Goal: Transaction & Acquisition: Book appointment/travel/reservation

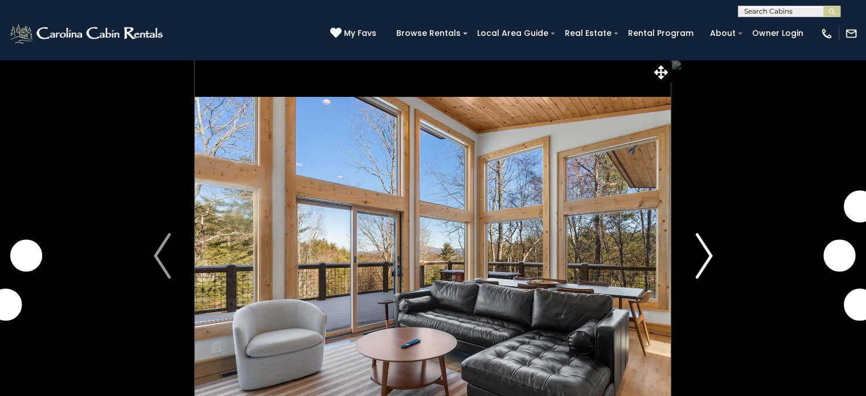
click at [693, 265] on button "Next" at bounding box center [703, 255] width 65 height 393
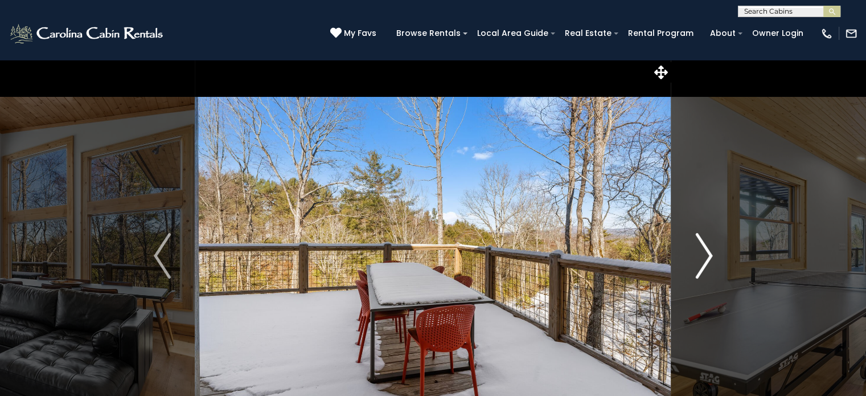
click at [693, 265] on button "Next" at bounding box center [703, 255] width 65 height 393
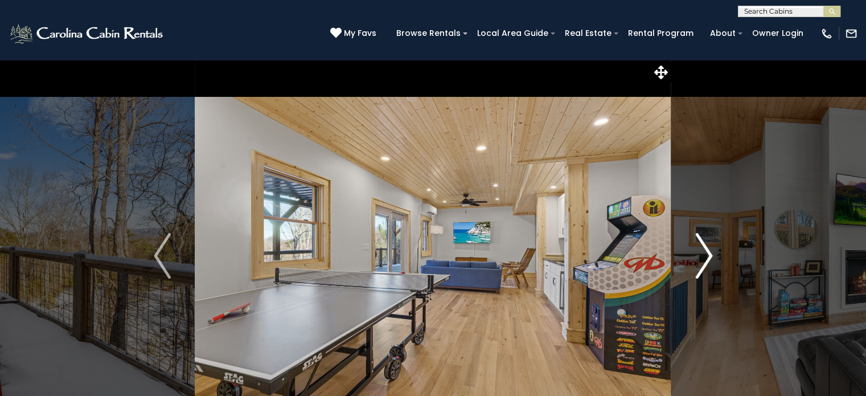
click at [693, 265] on button "Next" at bounding box center [703, 255] width 65 height 393
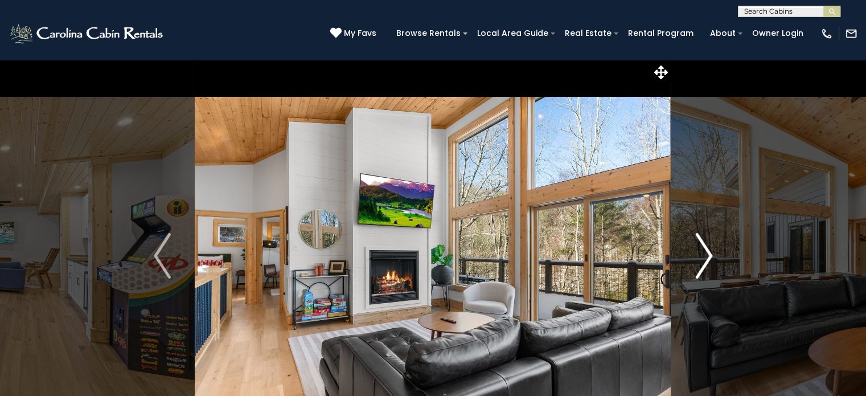
click at [693, 265] on button "Next" at bounding box center [703, 255] width 65 height 393
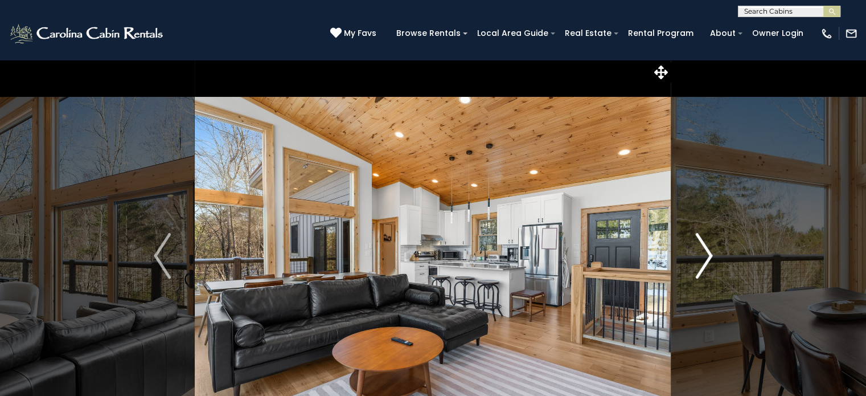
click at [693, 265] on button "Next" at bounding box center [703, 255] width 65 height 393
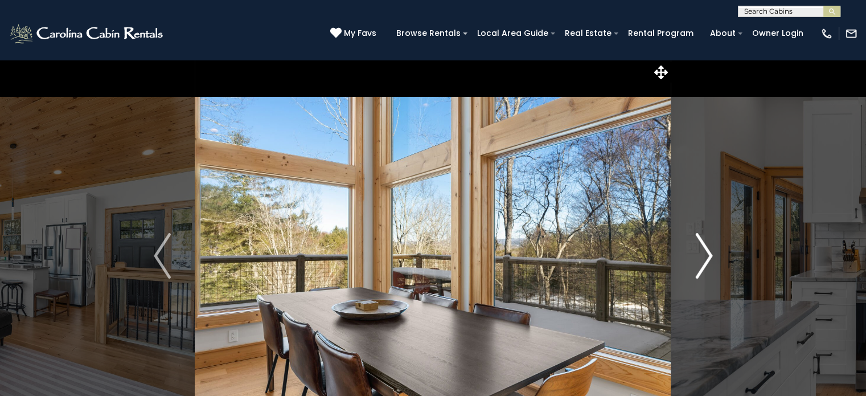
click at [693, 265] on button "Next" at bounding box center [703, 255] width 65 height 393
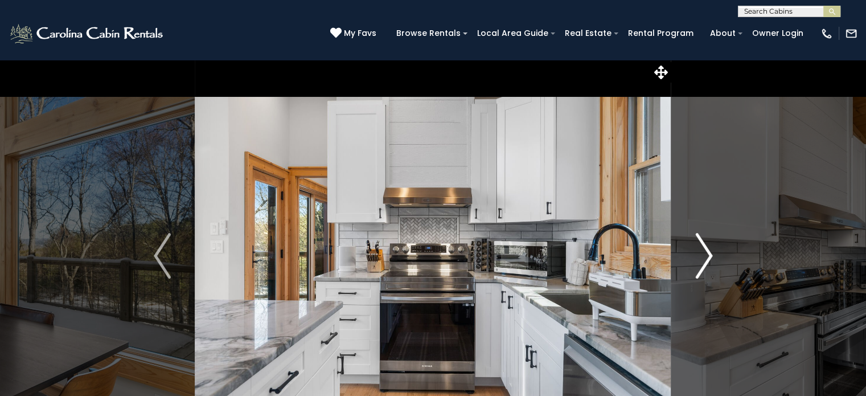
click at [693, 265] on button "Next" at bounding box center [703, 255] width 65 height 393
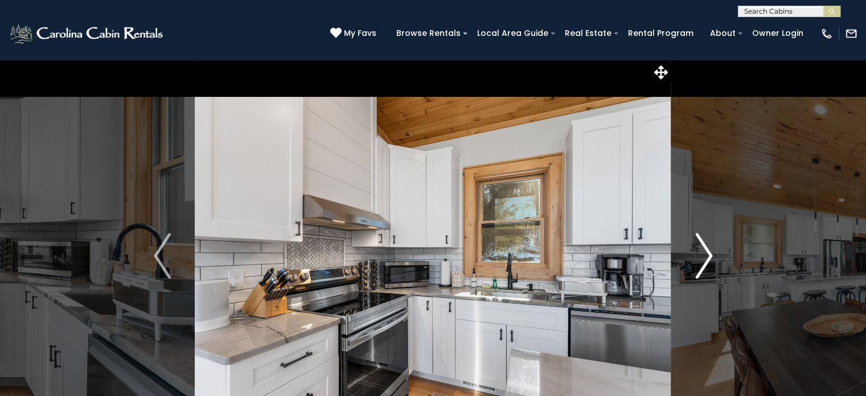
click at [693, 265] on button "Next" at bounding box center [703, 255] width 65 height 393
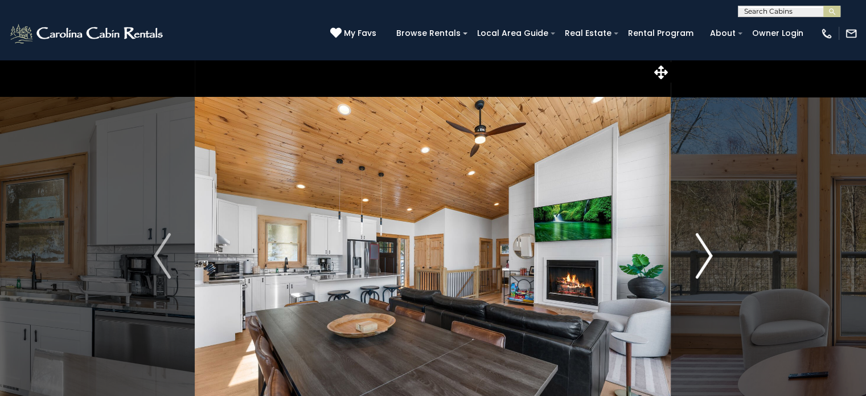
click at [693, 265] on button "Next" at bounding box center [703, 255] width 65 height 393
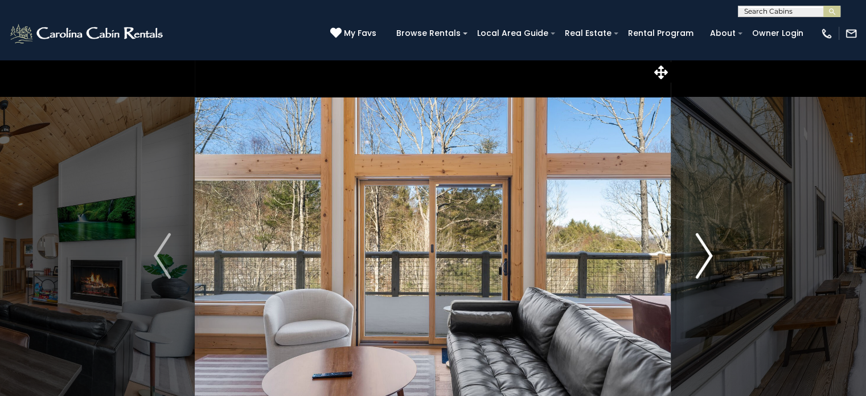
click at [693, 265] on button "Next" at bounding box center [703, 255] width 65 height 393
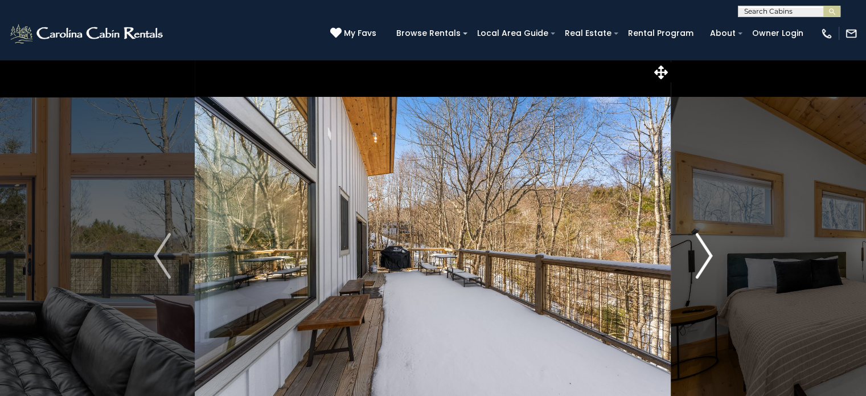
click at [693, 265] on button "Next" at bounding box center [703, 255] width 65 height 393
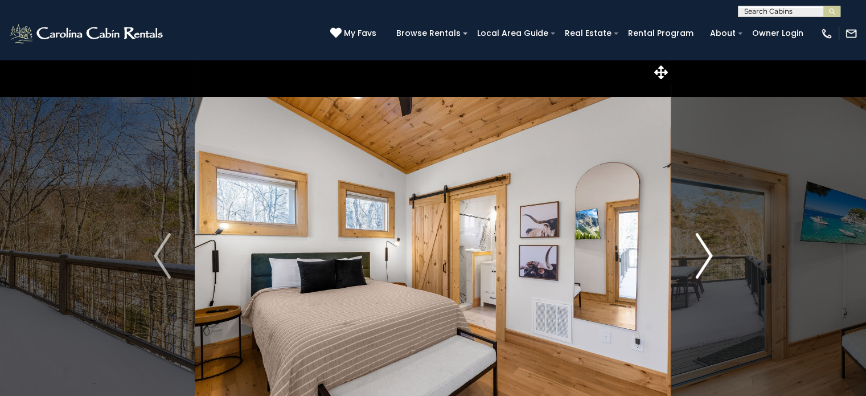
click at [693, 265] on button "Next" at bounding box center [703, 255] width 65 height 393
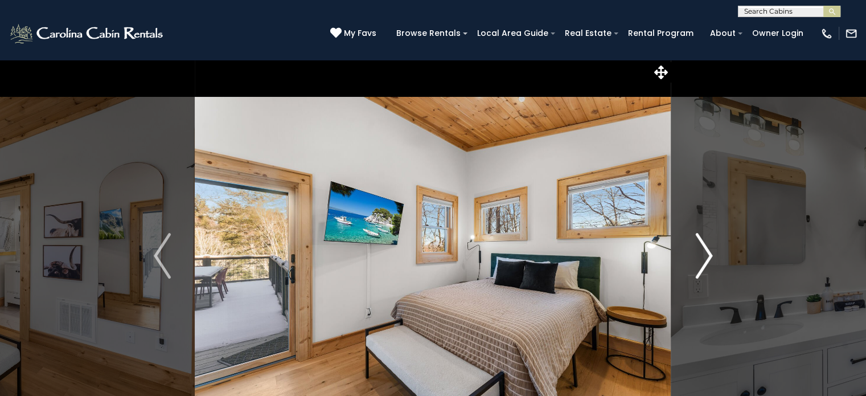
click at [693, 265] on button "Next" at bounding box center [703, 255] width 65 height 393
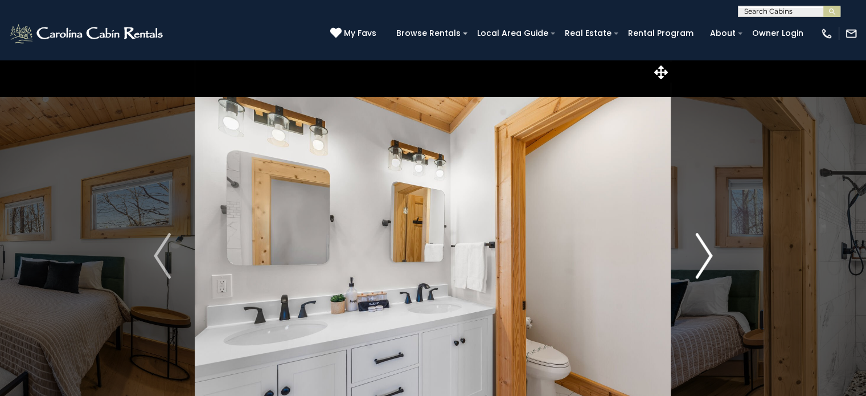
click at [693, 265] on button "Next" at bounding box center [703, 255] width 65 height 393
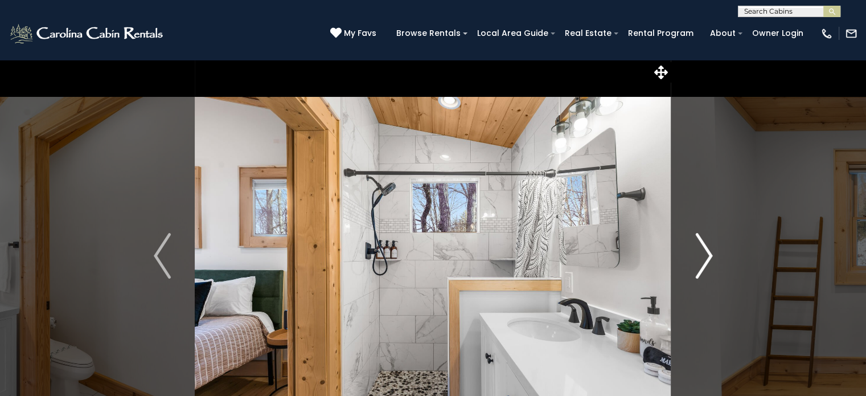
click at [708, 250] on img "Next" at bounding box center [703, 256] width 17 height 46
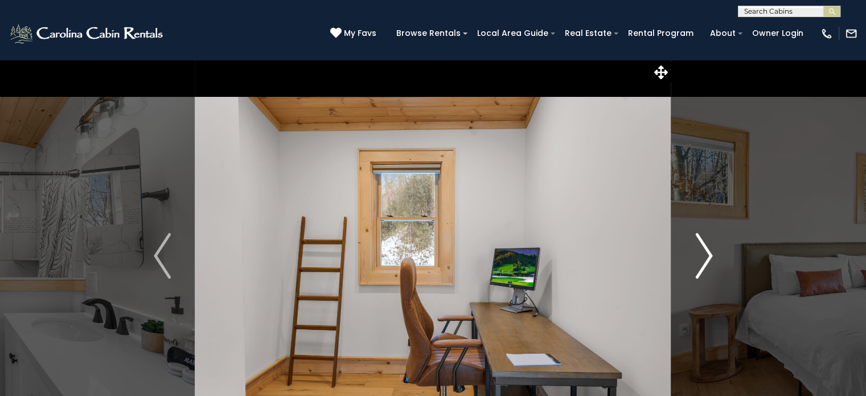
click at [708, 250] on img "Next" at bounding box center [703, 256] width 17 height 46
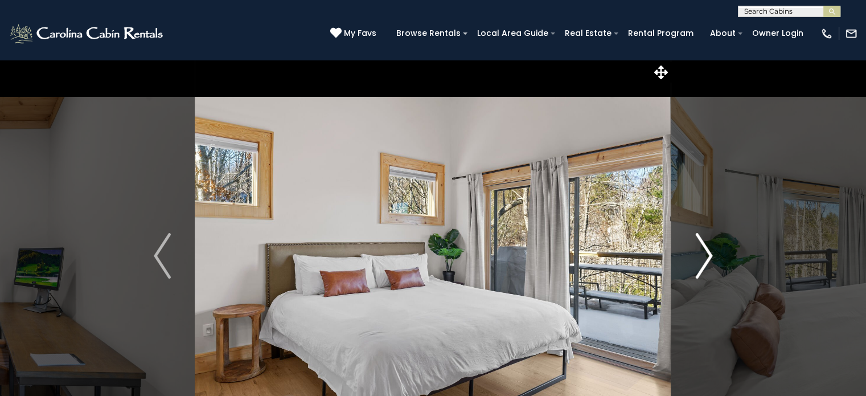
click at [708, 250] on img "Next" at bounding box center [703, 256] width 17 height 46
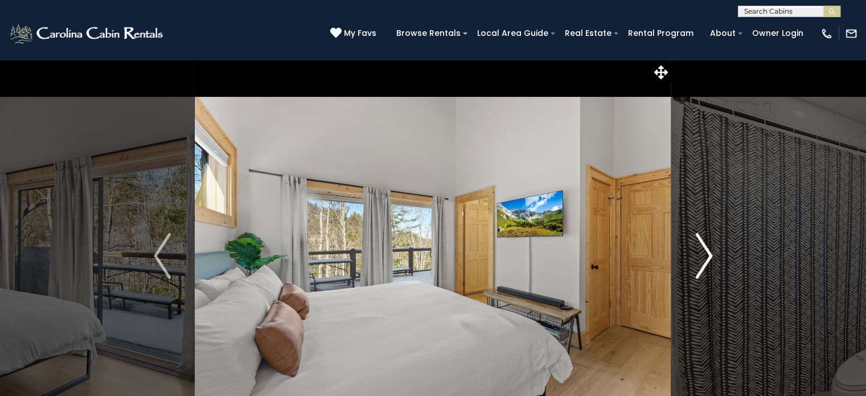
click at [708, 250] on img "Next" at bounding box center [703, 256] width 17 height 46
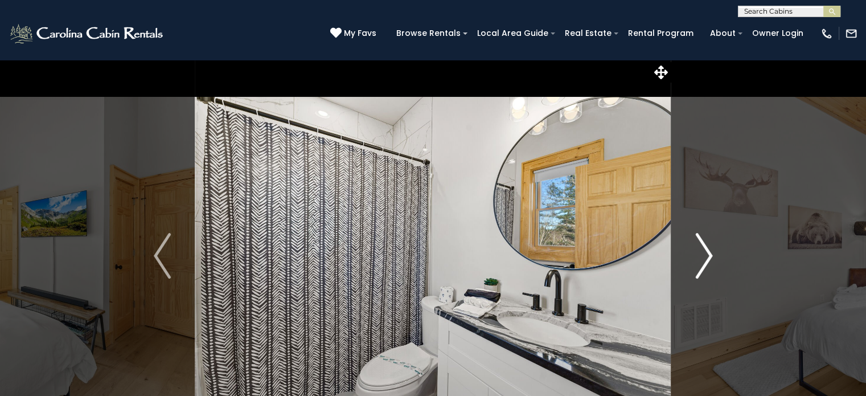
click at [708, 250] on img "Next" at bounding box center [703, 256] width 17 height 46
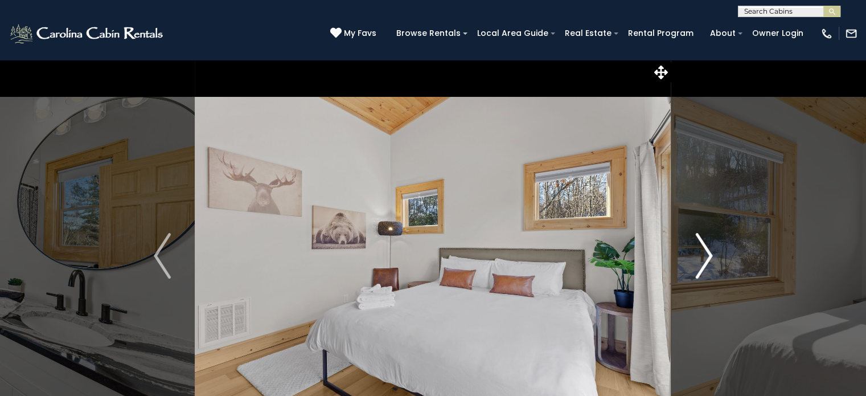
click at [708, 250] on img "Next" at bounding box center [703, 256] width 17 height 46
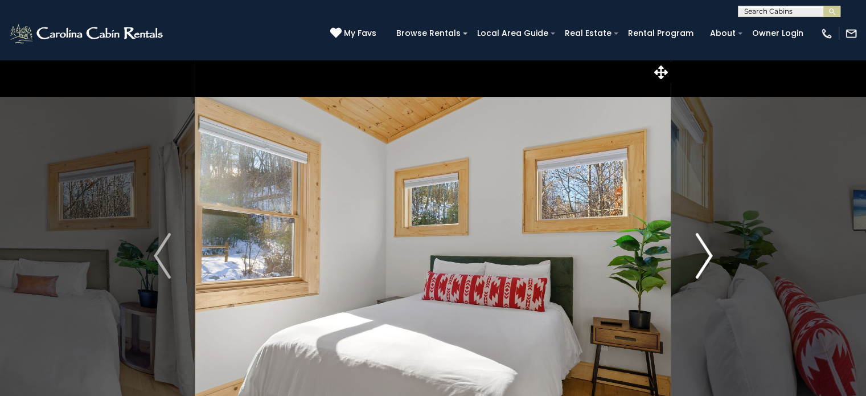
click at [708, 250] on img "Next" at bounding box center [703, 256] width 17 height 46
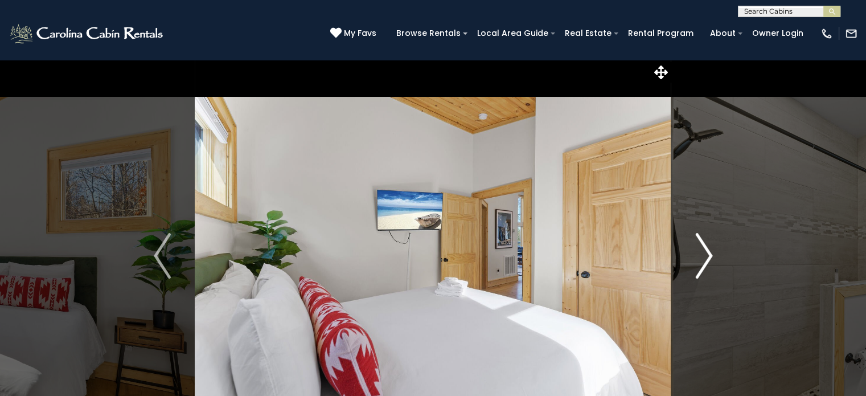
click at [708, 250] on img "Next" at bounding box center [703, 256] width 17 height 46
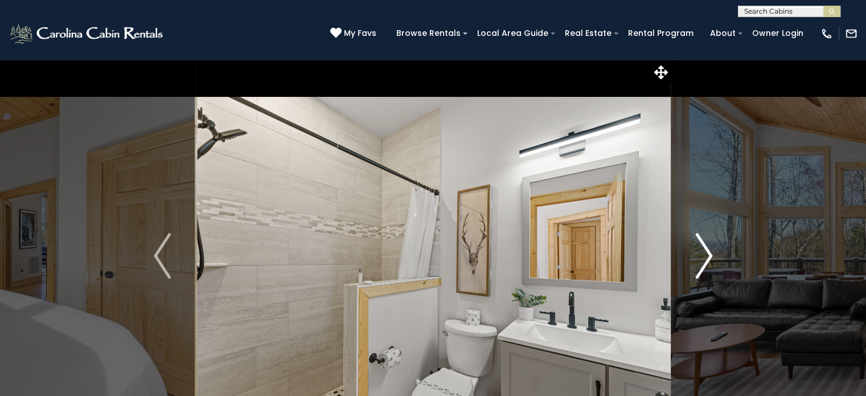
click at [708, 250] on img "Next" at bounding box center [703, 256] width 17 height 46
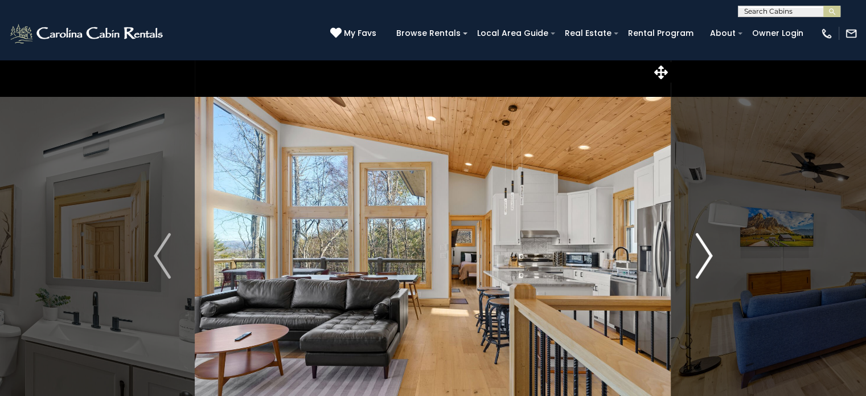
click at [708, 250] on img "Next" at bounding box center [703, 256] width 17 height 46
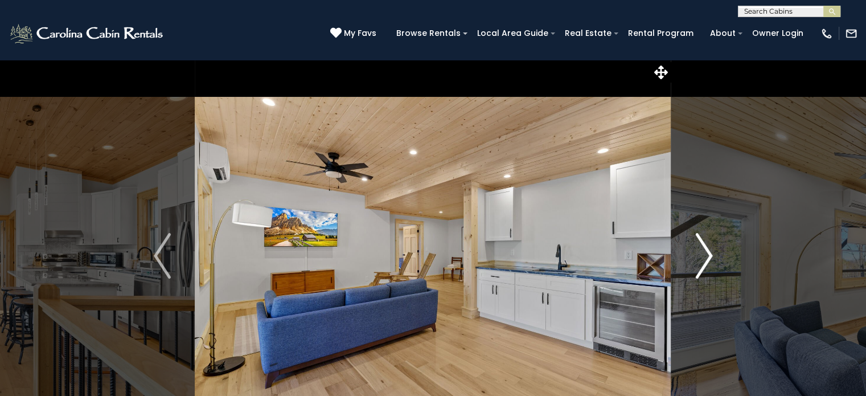
click at [708, 250] on img "Next" at bounding box center [703, 256] width 17 height 46
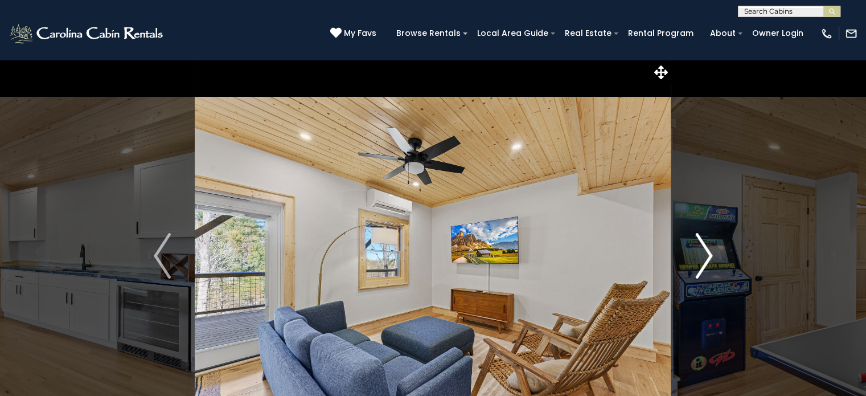
click at [708, 250] on img "Next" at bounding box center [703, 256] width 17 height 46
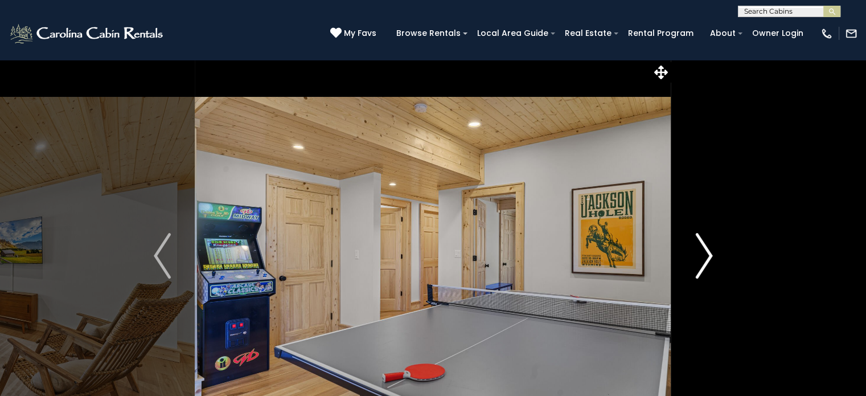
click at [708, 250] on img "Next" at bounding box center [703, 256] width 17 height 46
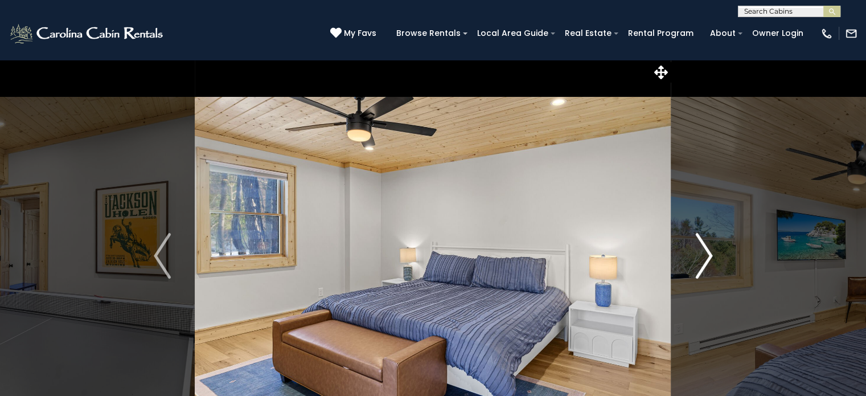
click at [708, 250] on img "Next" at bounding box center [703, 256] width 17 height 46
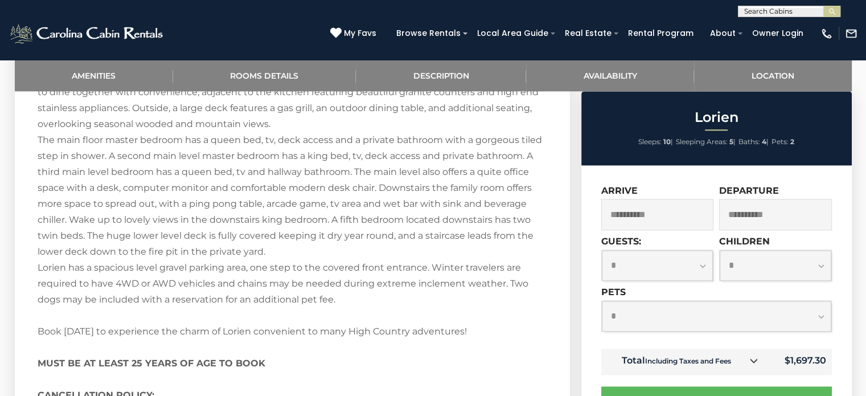
scroll to position [1522, 0]
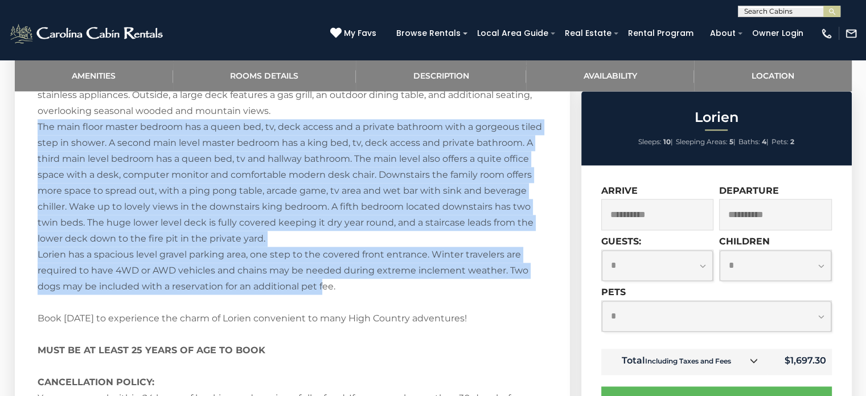
drag, startPoint x: 322, startPoint y: 219, endPoint x: 324, endPoint y: 277, distance: 58.1
click at [324, 277] on div "Welcome to [PERSON_NAME]! A charming home conveniently located between [GEOGRAP…" at bounding box center [292, 167] width 509 height 574
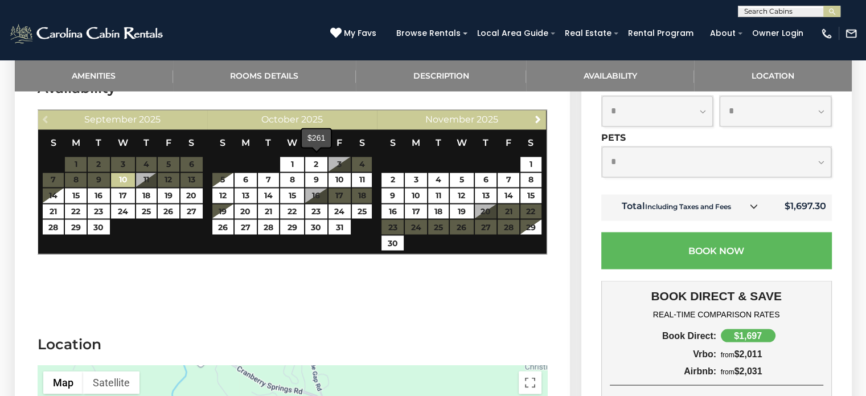
scroll to position [1937, 0]
click at [751, 202] on icon at bounding box center [753, 206] width 8 height 8
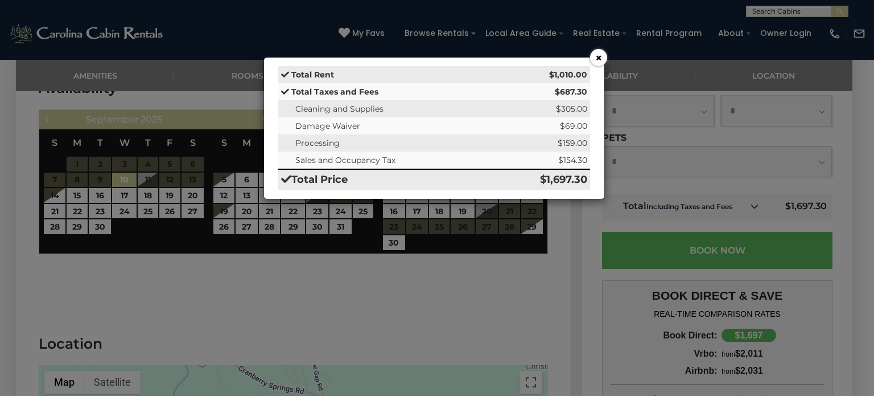
click at [593, 61] on button "×" at bounding box center [598, 57] width 17 height 17
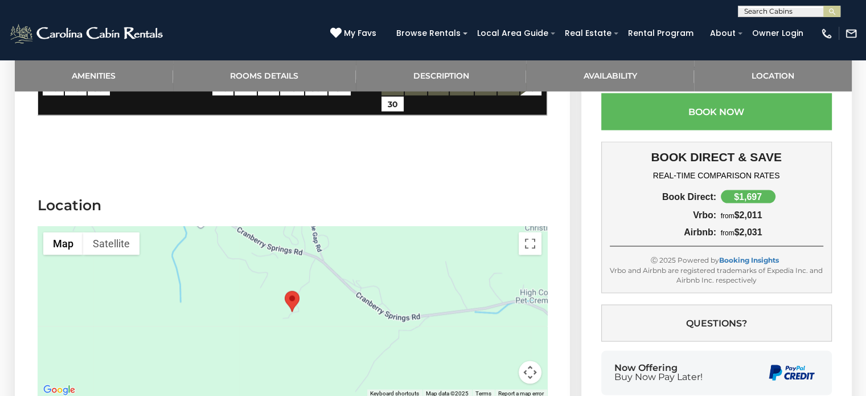
scroll to position [2081, 0]
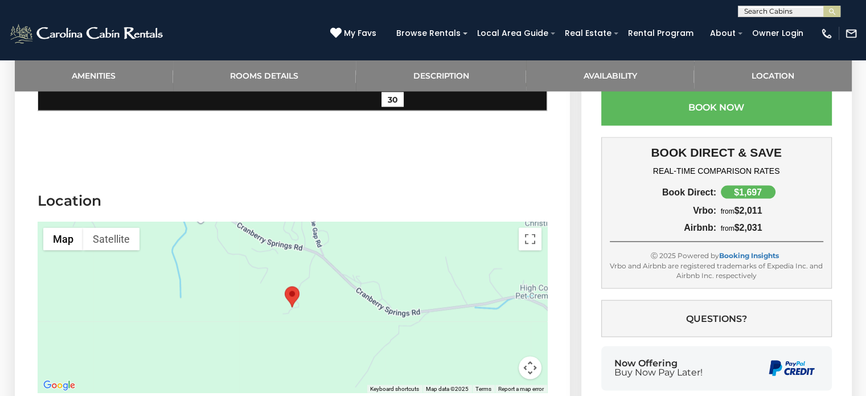
click at [534, 356] on button "Map camera controls" at bounding box center [529, 367] width 23 height 23
click at [505, 356] on button "Zoom out" at bounding box center [501, 367] width 23 height 23
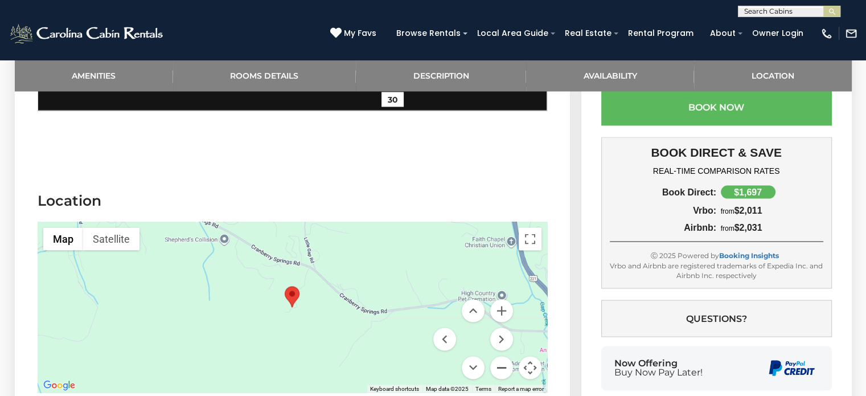
click at [505, 356] on button "Zoom out" at bounding box center [501, 367] width 23 height 23
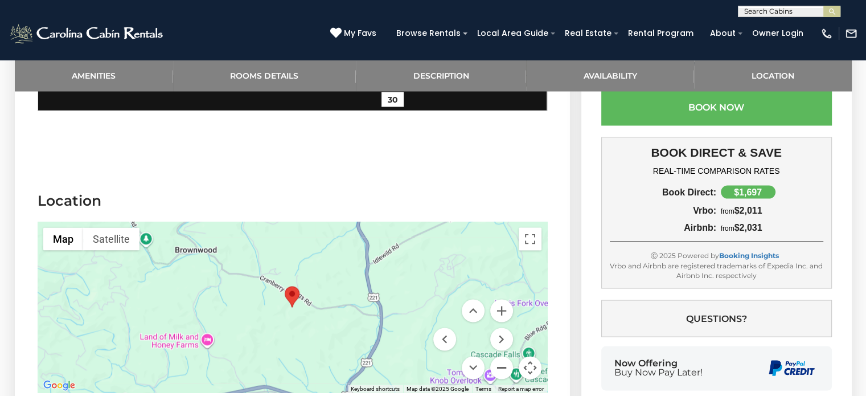
click at [505, 356] on button "Zoom out" at bounding box center [501, 367] width 23 height 23
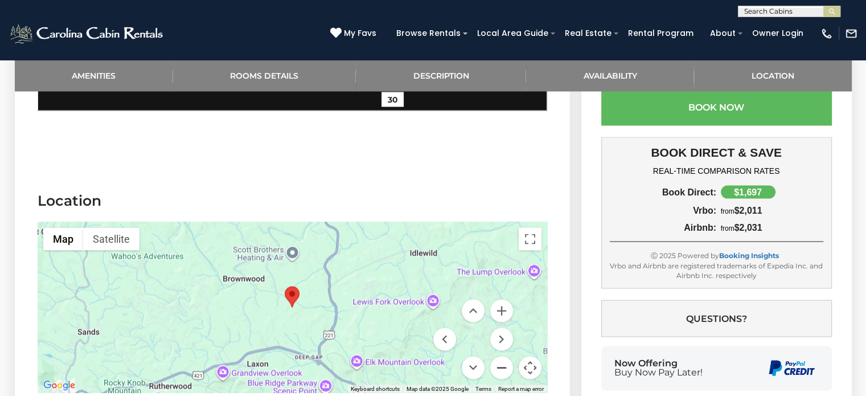
click at [505, 356] on button "Zoom out" at bounding box center [501, 367] width 23 height 23
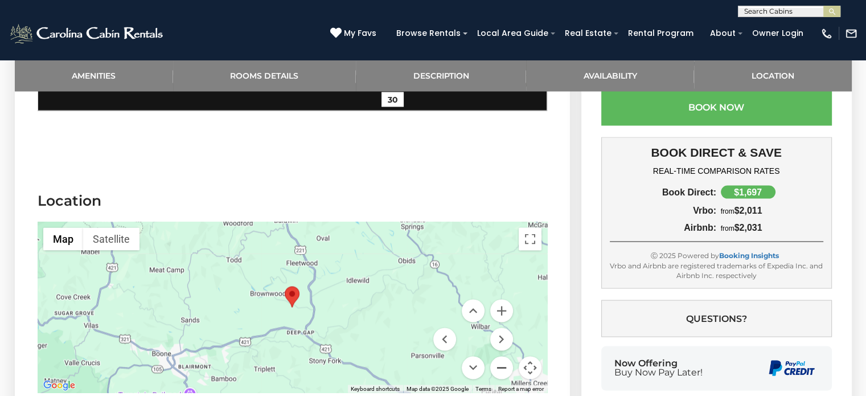
click at [505, 356] on button "Zoom out" at bounding box center [501, 367] width 23 height 23
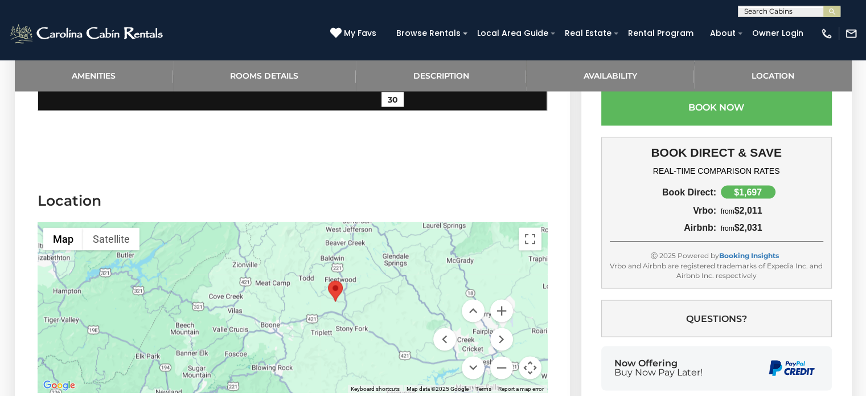
drag, startPoint x: 371, startPoint y: 305, endPoint x: 414, endPoint y: 296, distance: 44.1
click at [414, 296] on div at bounding box center [292, 306] width 509 height 171
